Goal: Task Accomplishment & Management: Manage account settings

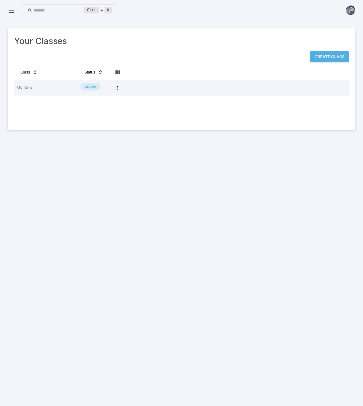
click at [16, 14] on div "Ctrl + k ​" at bounding box center [62, 10] width 109 height 12
click at [13, 14] on icon at bounding box center [12, 10] width 8 height 8
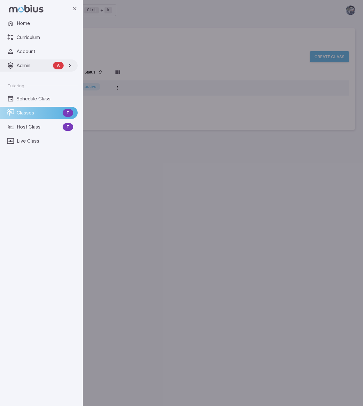
click at [29, 67] on span "Admin" at bounding box center [34, 65] width 34 height 7
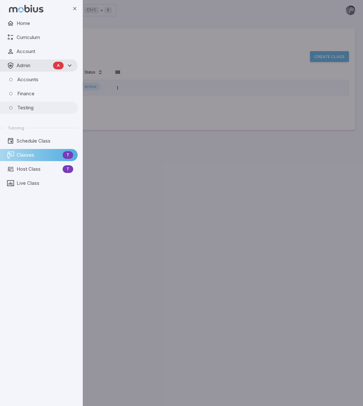
click at [32, 106] on span "Testing" at bounding box center [45, 107] width 56 height 7
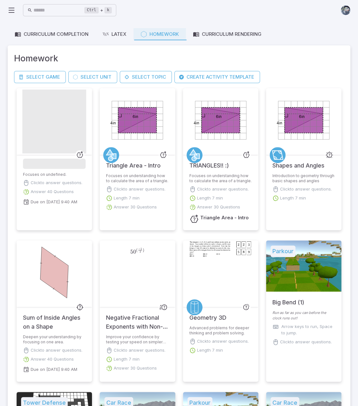
click at [9, 9] on icon at bounding box center [12, 10] width 8 height 8
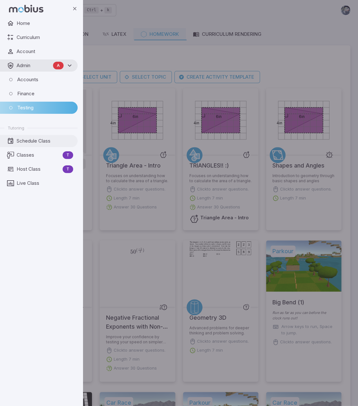
click at [30, 142] on span "Schedule Class" at bounding box center [45, 140] width 57 height 7
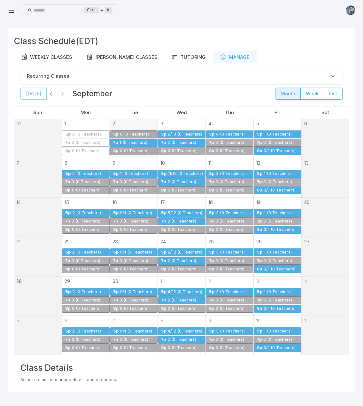
click at [139, 140] on div "1 (0 Teachers)" at bounding box center [133, 142] width 28 height 5
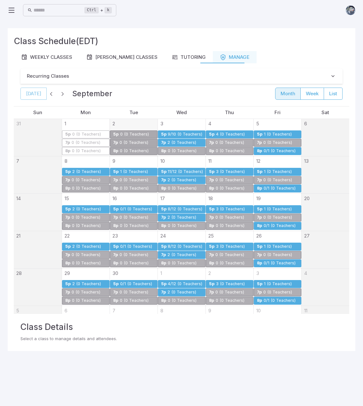
click at [137, 140] on div "0 (0 Teachers)" at bounding box center [133, 142] width 29 height 5
